Goal: Information Seeking & Learning: Learn about a topic

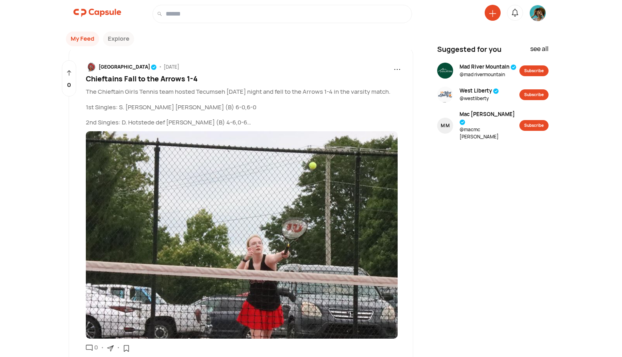
click at [117, 41] on button "Explore" at bounding box center [118, 39] width 31 height 15
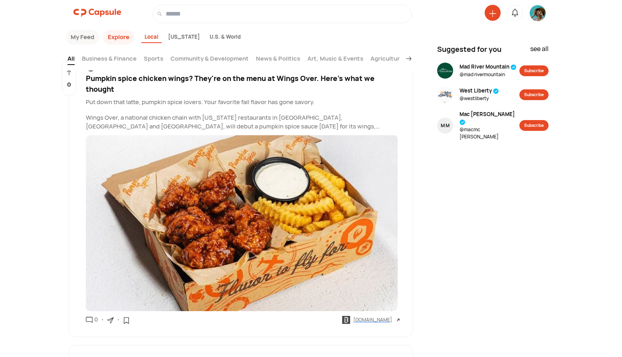
scroll to position [1666, 0]
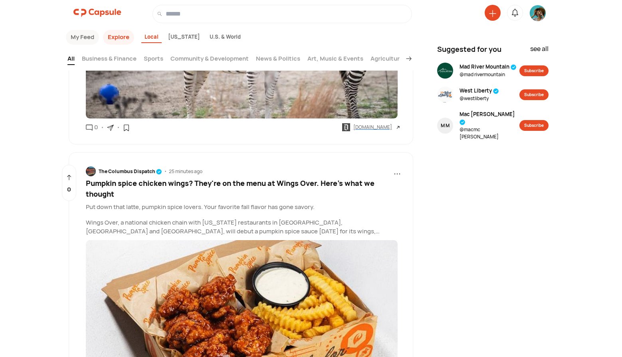
click at [180, 18] on input at bounding box center [287, 14] width 242 height 10
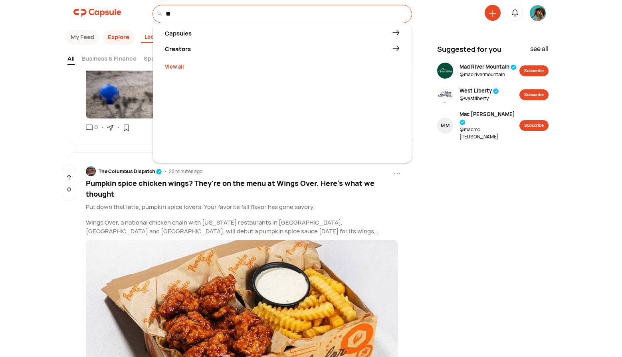
type input "*"
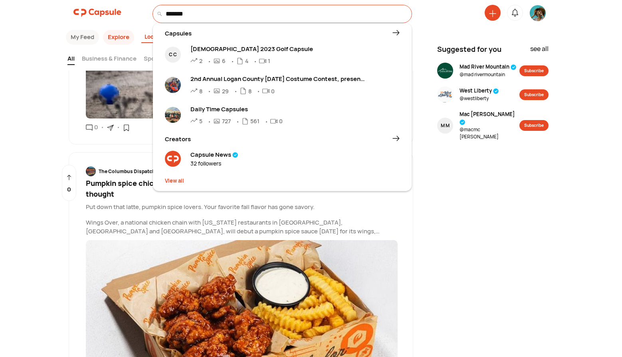
type input "*******"
click at [217, 156] on div "Capsule News" at bounding box center [214, 154] width 48 height 9
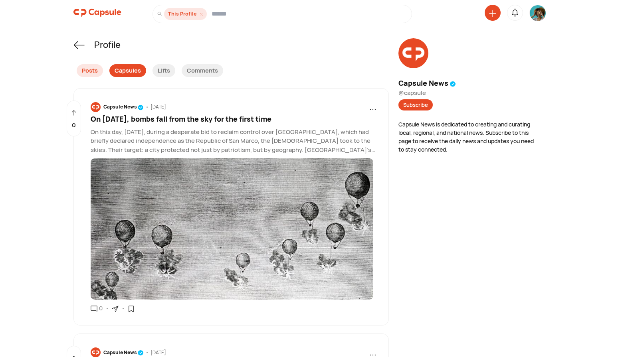
click at [130, 69] on div "Capsules" at bounding box center [127, 70] width 37 height 13
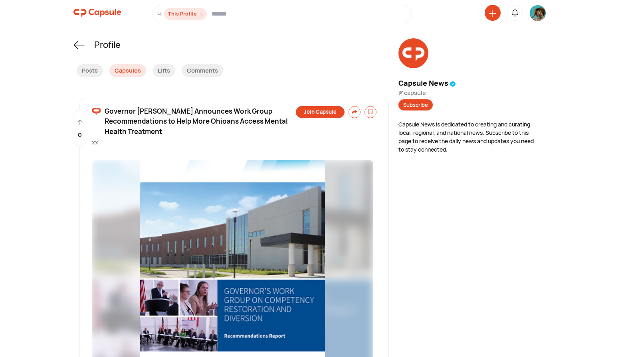
click at [93, 13] on img at bounding box center [97, 13] width 48 height 16
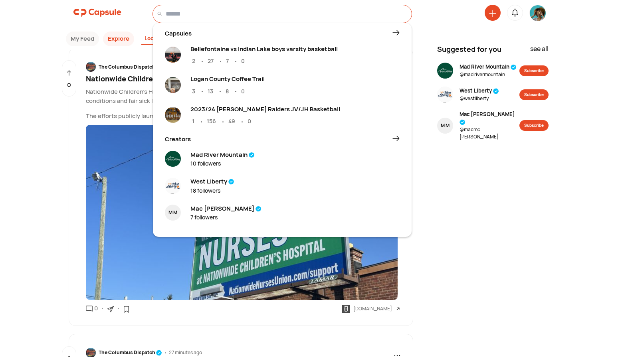
click at [199, 14] on input at bounding box center [287, 14] width 242 height 10
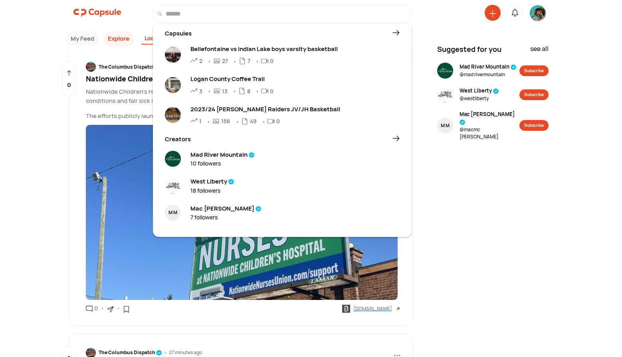
click at [200, 182] on div "West Liberty" at bounding box center [212, 181] width 44 height 9
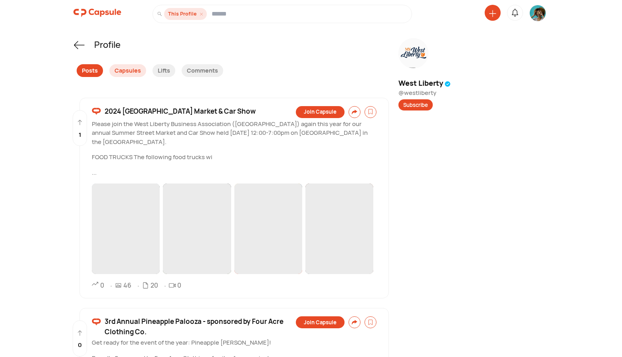
click at [90, 74] on div "Posts" at bounding box center [90, 70] width 26 height 13
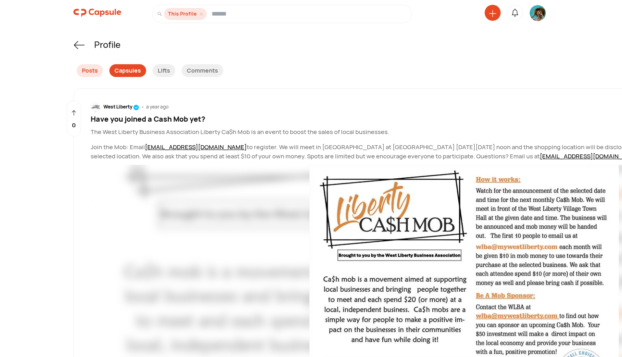
click at [124, 74] on div "Capsules" at bounding box center [127, 70] width 37 height 13
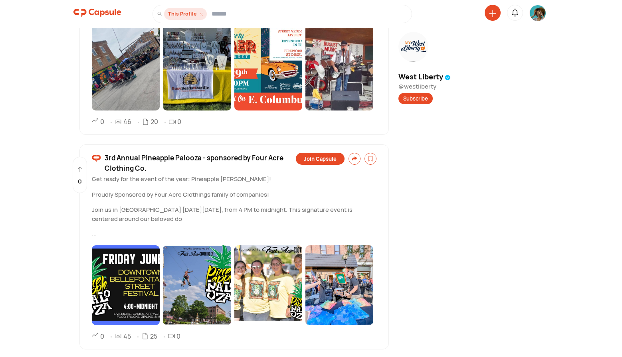
scroll to position [157, 0]
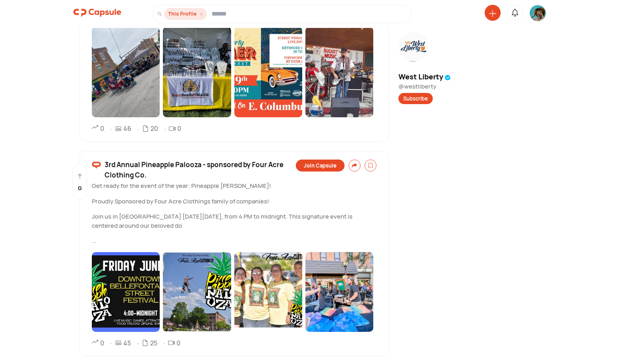
click at [145, 166] on span "3rd Annual Pineapple Palooza - sponsored by Four Acre Clothing Co." at bounding box center [199, 170] width 189 height 20
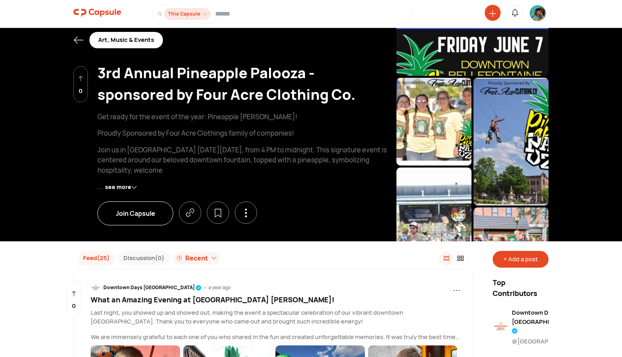
click at [84, 10] on img at bounding box center [97, 13] width 48 height 16
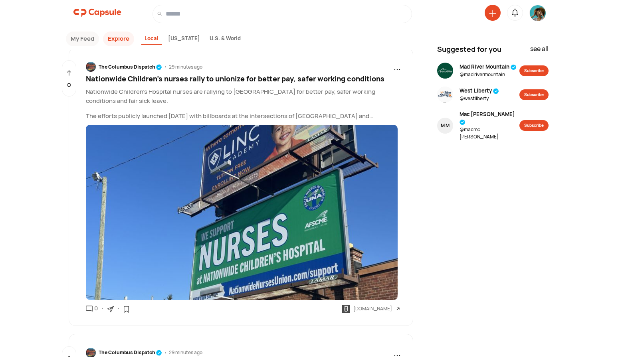
click at [180, 15] on input at bounding box center [287, 14] width 242 height 10
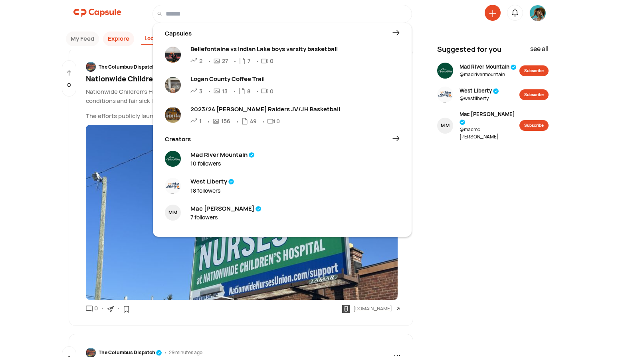
click at [398, 139] on icon at bounding box center [395, 138] width 6 height 5
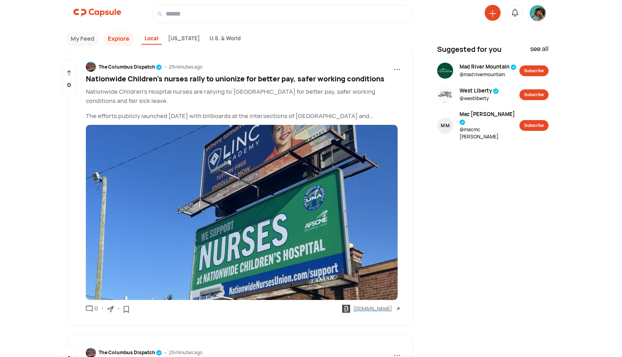
click at [214, 12] on input at bounding box center [287, 14] width 242 height 10
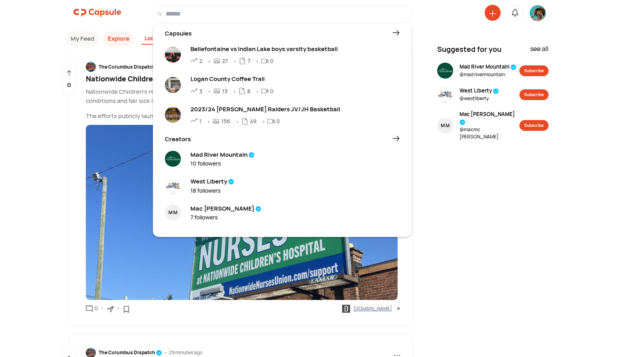
click at [182, 139] on div "Creators" at bounding box center [221, 139] width 113 height 9
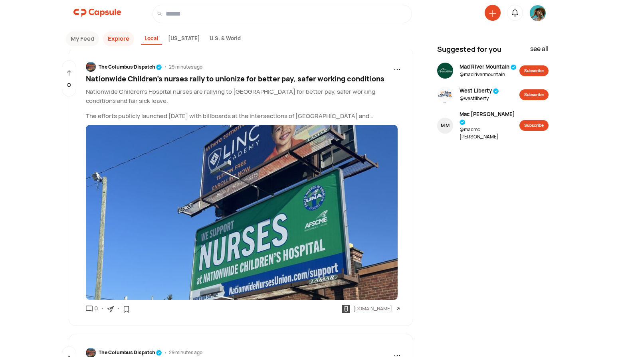
click at [174, 18] on input at bounding box center [287, 14] width 242 height 10
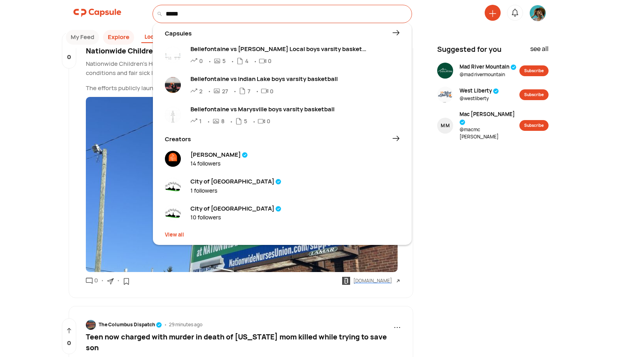
scroll to position [26, 0]
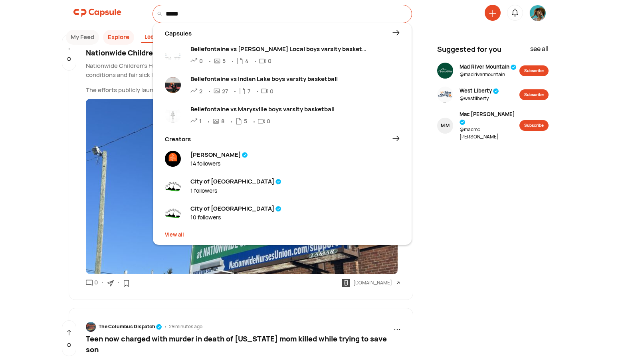
type input "*****"
click at [180, 235] on div "View all" at bounding box center [282, 235] width 235 height 8
